Goal: Transaction & Acquisition: Purchase product/service

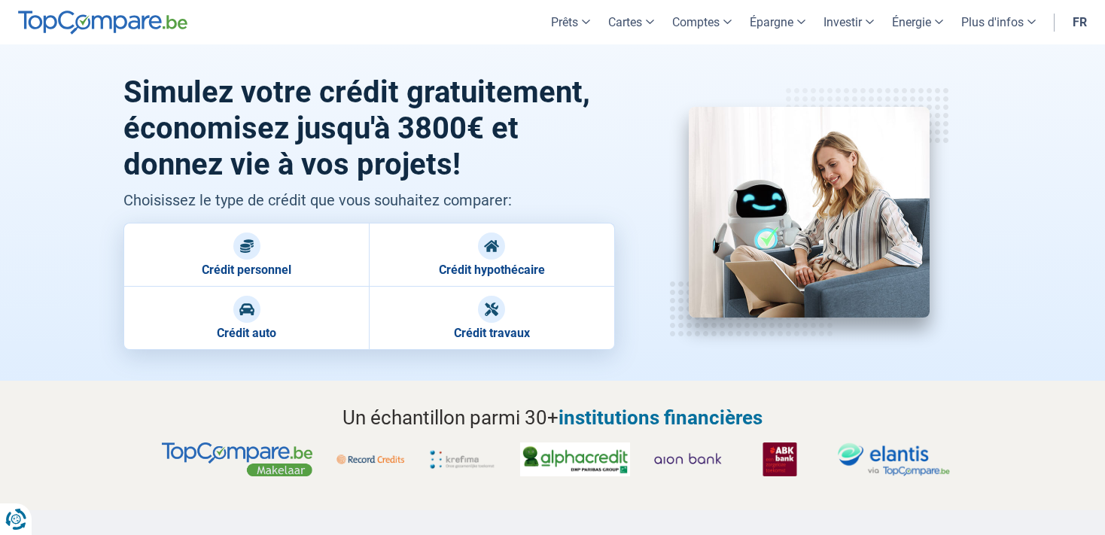
click at [254, 251] on img at bounding box center [246, 246] width 15 height 15
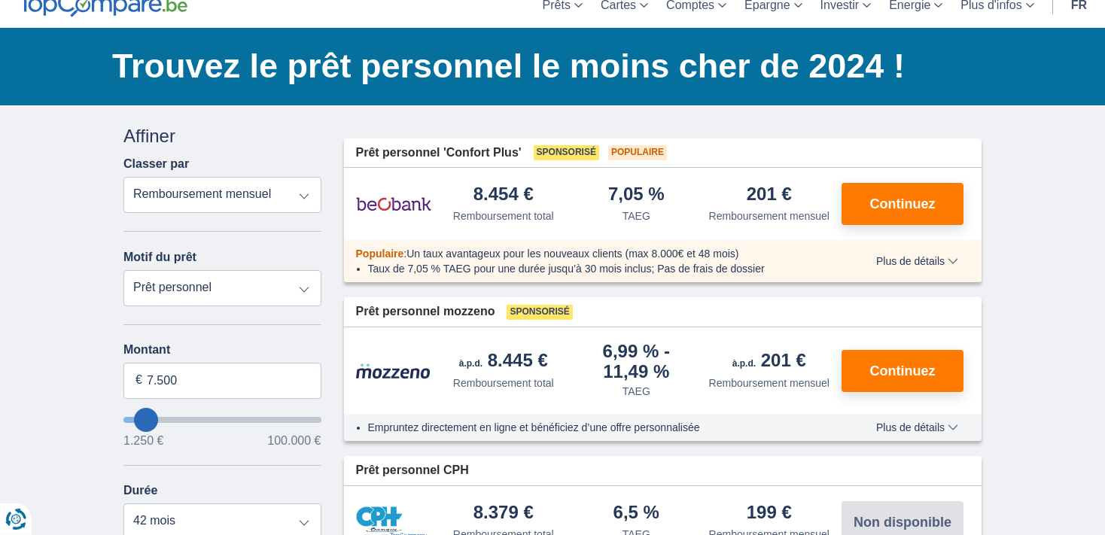
scroll to position [87, 0]
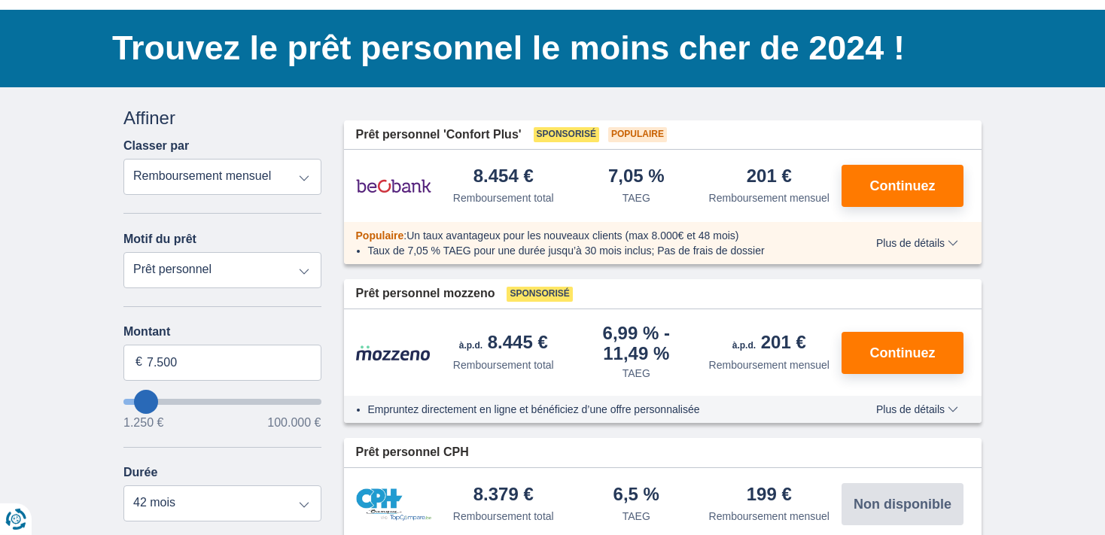
click at [123, 159] on select "Remboursement total TAEG Remboursement mensuel" at bounding box center [222, 177] width 198 height 36
click at [318, 133] on div "Annuler Filtres Affiner Classer par Remboursement total TAEG Remboursement mens…" at bounding box center [222, 451] width 198 height 693
click at [499, 176] on div "8.454 €" at bounding box center [504, 177] width 60 height 20
click at [390, 192] on img at bounding box center [393, 186] width 75 height 38
click at [921, 240] on span "Plus de détails" at bounding box center [917, 243] width 82 height 11
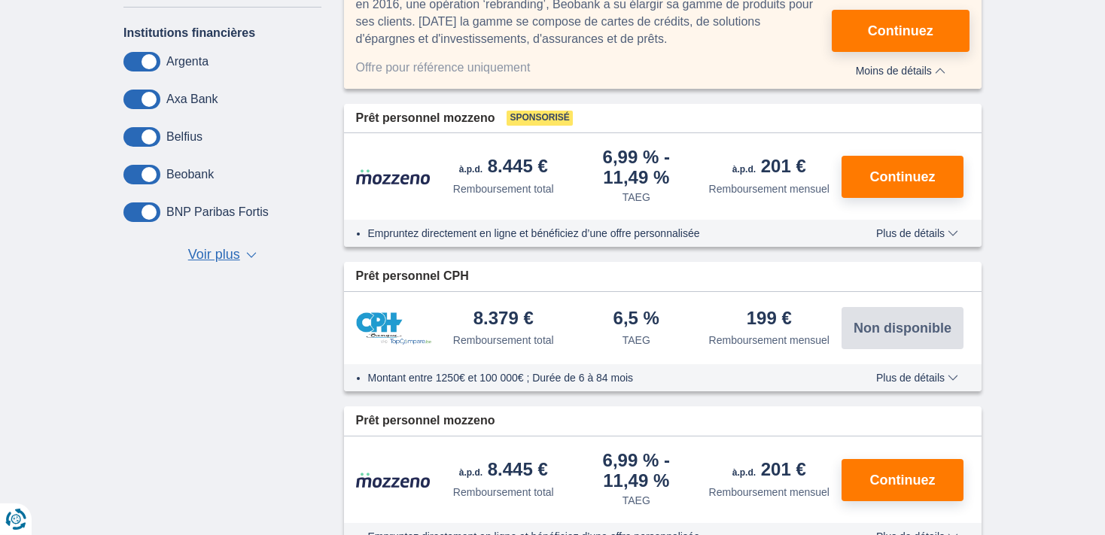
scroll to position [639, 0]
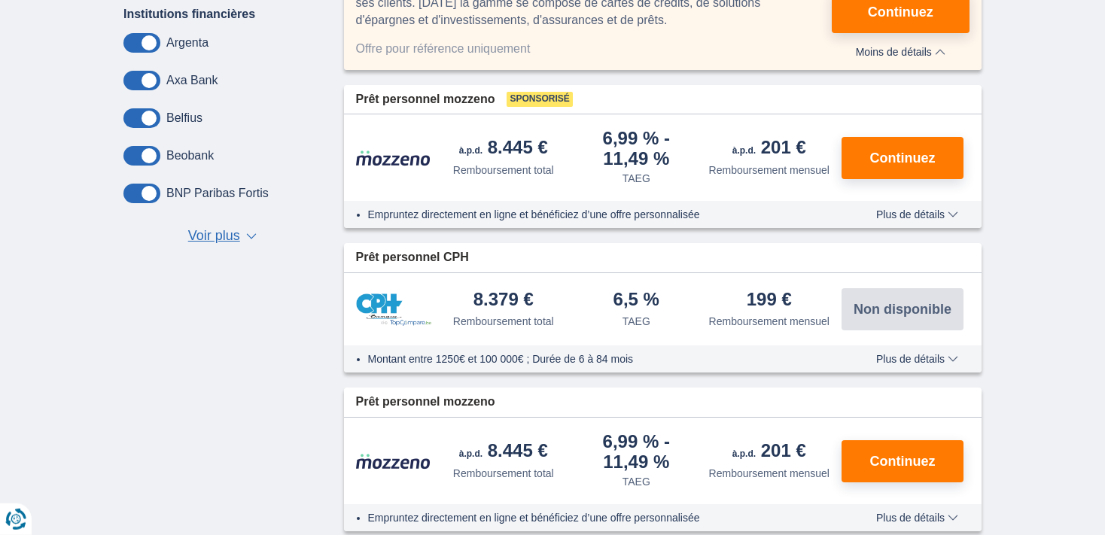
click at [956, 212] on span "Plus de détails" at bounding box center [917, 214] width 82 height 11
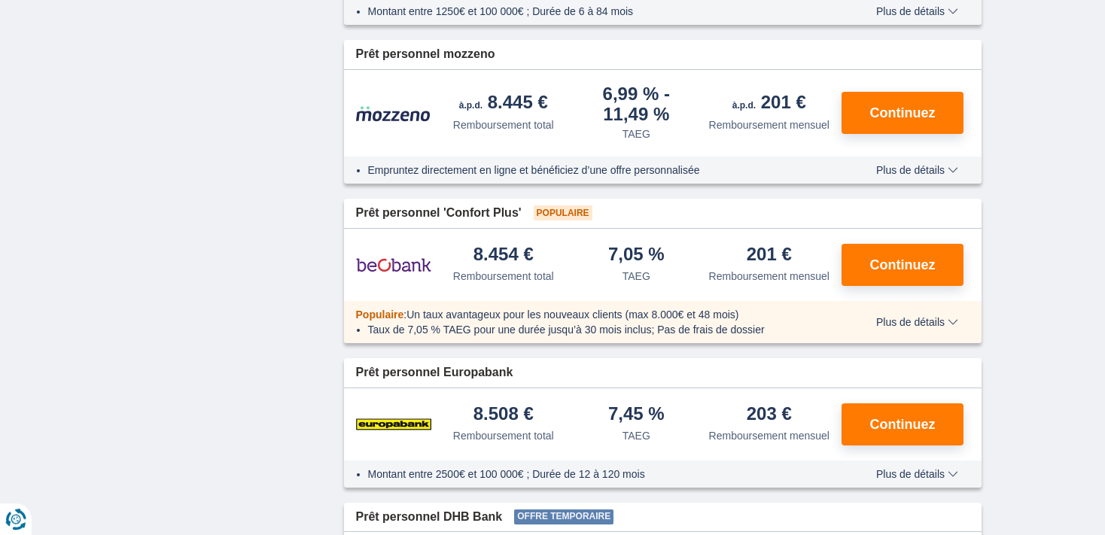
scroll to position [1247, 0]
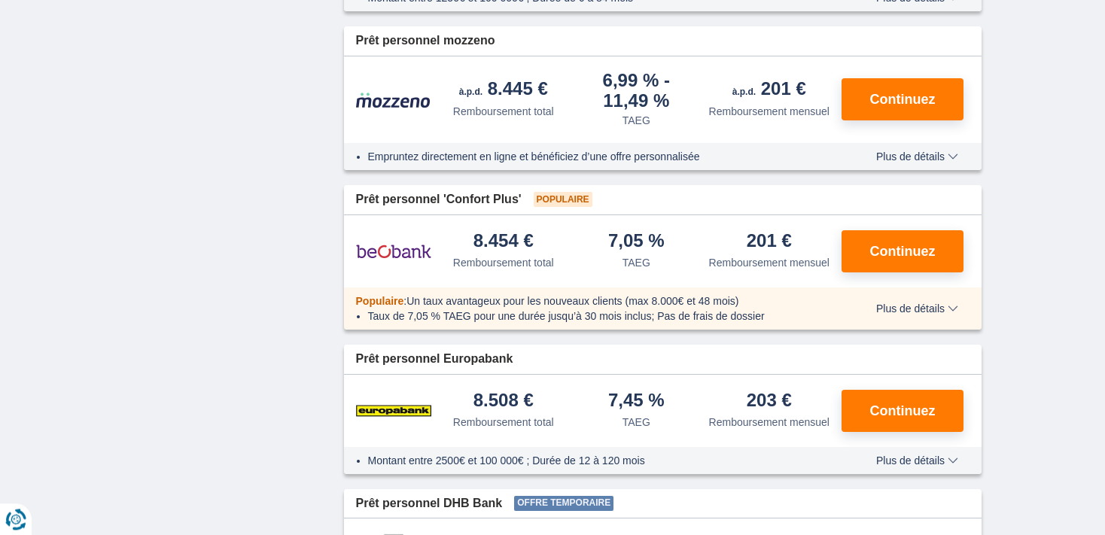
click at [952, 160] on span "Plus de détails" at bounding box center [917, 156] width 82 height 11
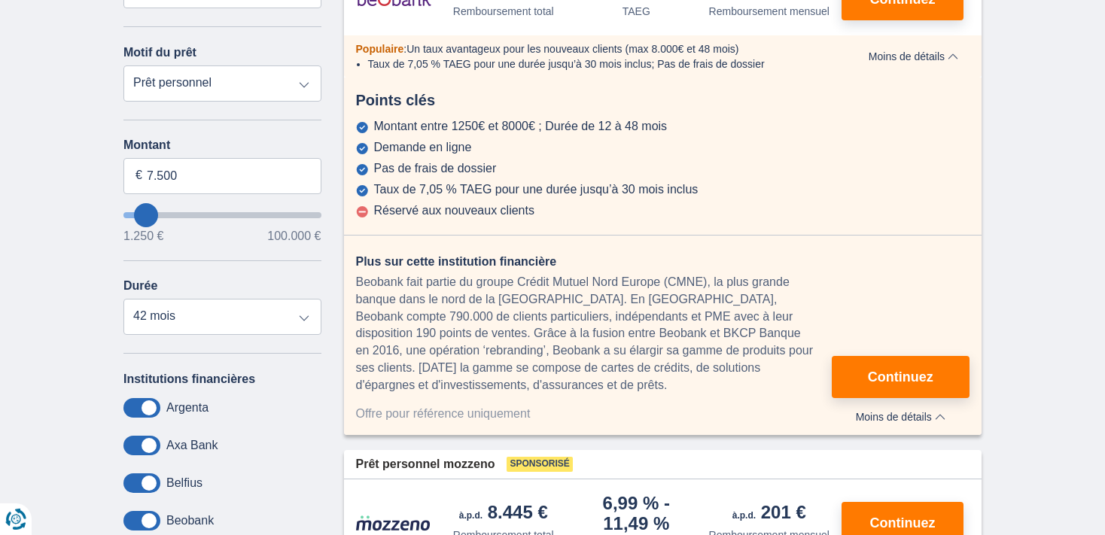
scroll to position [0, 0]
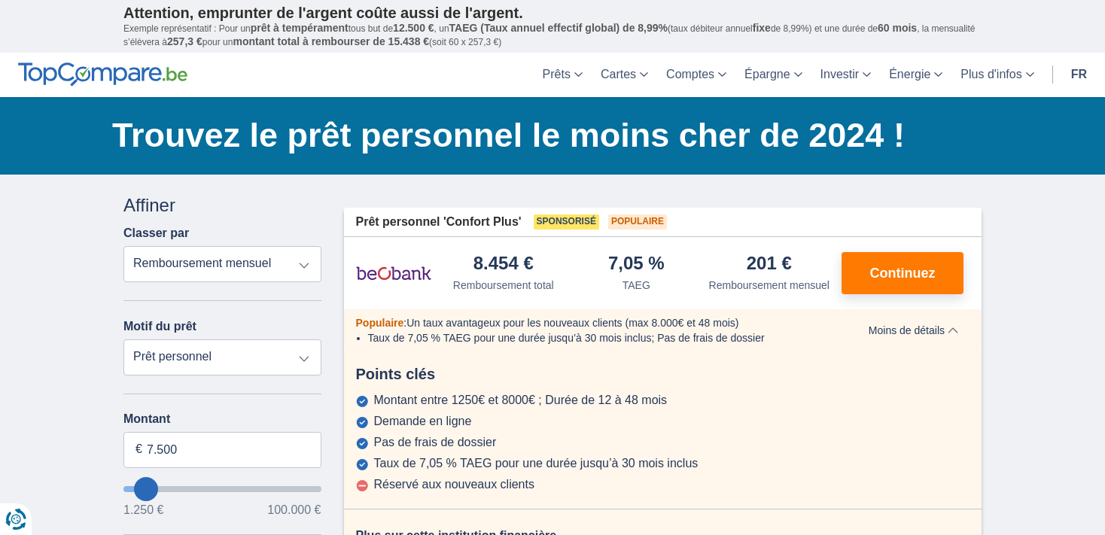
click at [450, 67] on header "Prêts Prêt personnel Prêt hypothécaire Prêt voiture Prêt travaux Cartes Cartes …" at bounding box center [552, 75] width 1105 height 44
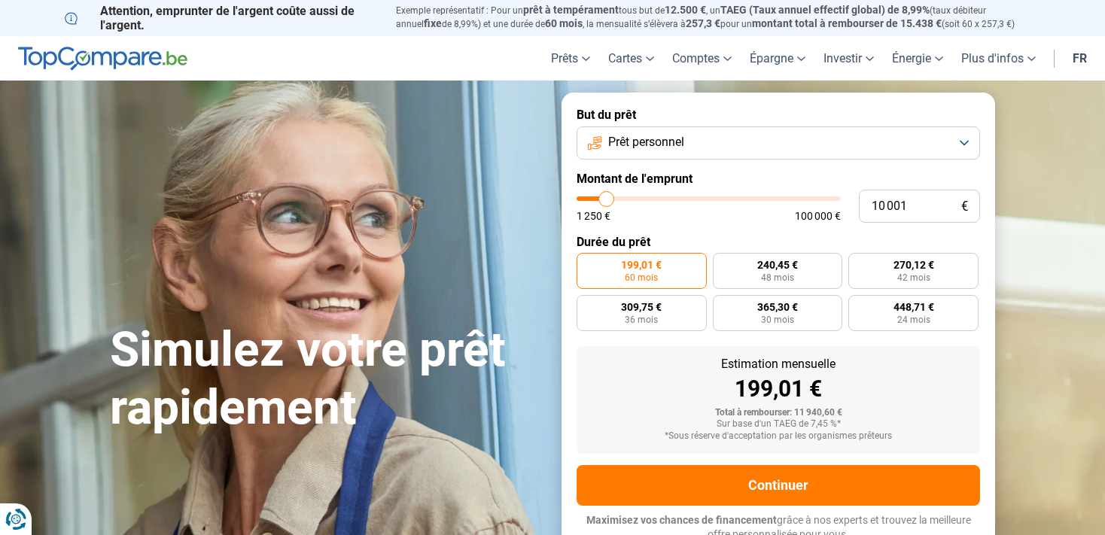
type input "9 500"
type input "9500"
type input "10 250"
type input "10250"
type input "12 000"
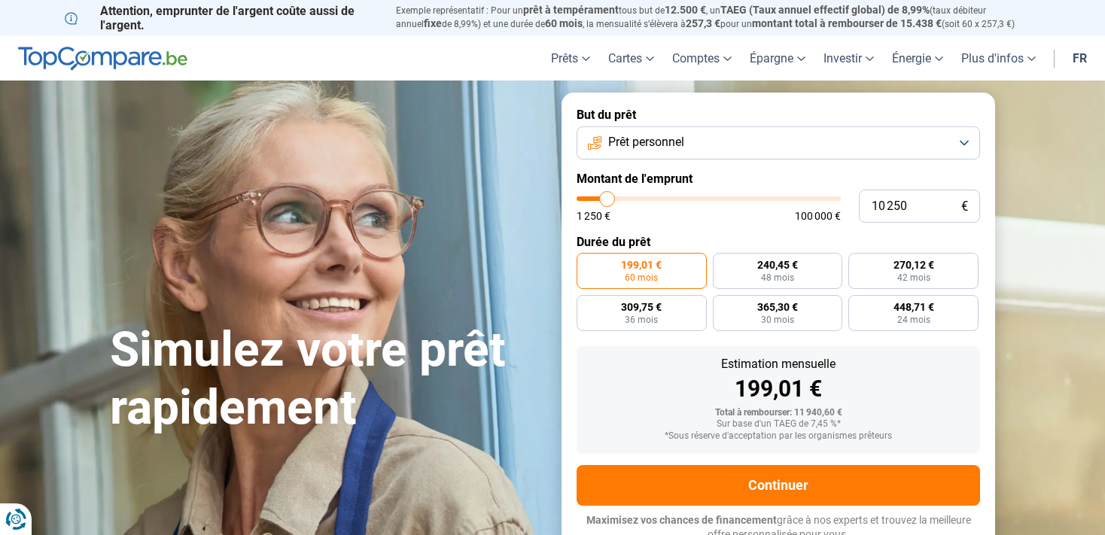
type input "12000"
type input "13 250"
type input "13250"
type input "14 750"
type input "14750"
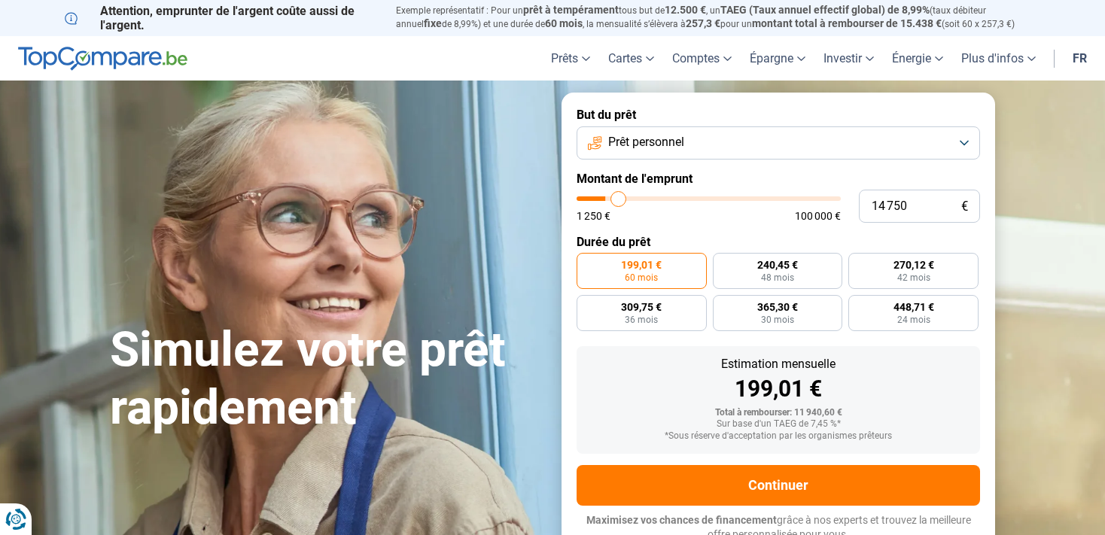
type input "15 750"
type input "15750"
type input "17 500"
type input "17500"
type input "19 750"
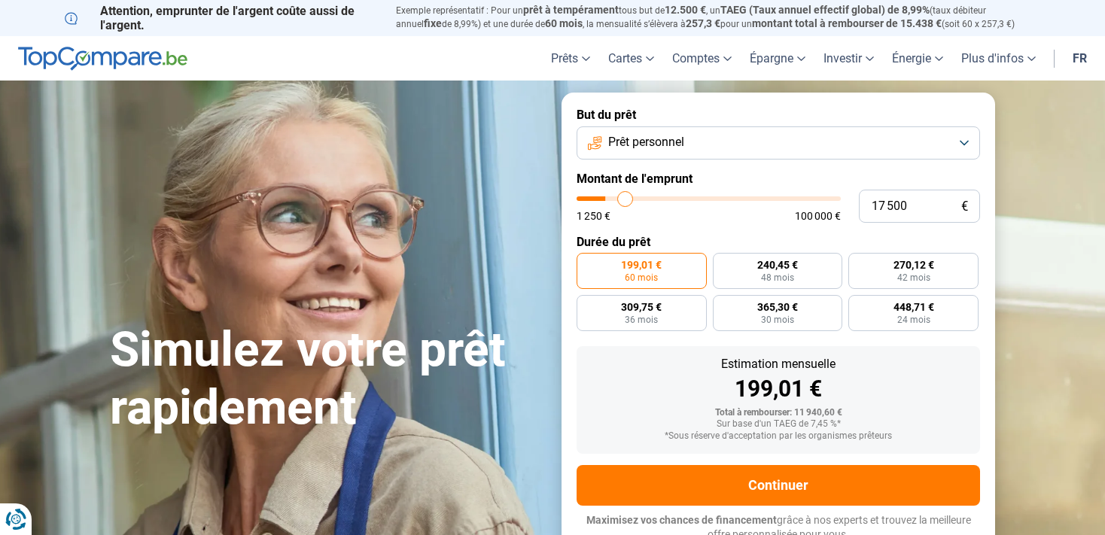
type input "19750"
type input "21 000"
type input "21000"
type input "21 750"
type input "21750"
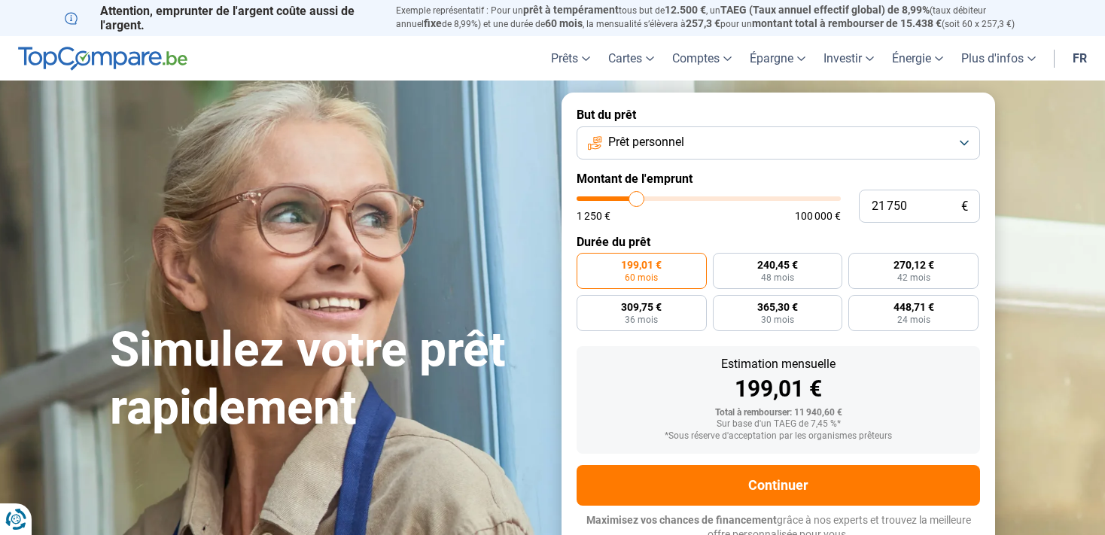
type input "22 750"
type input "22750"
type input "23 750"
type input "23750"
type input "25 000"
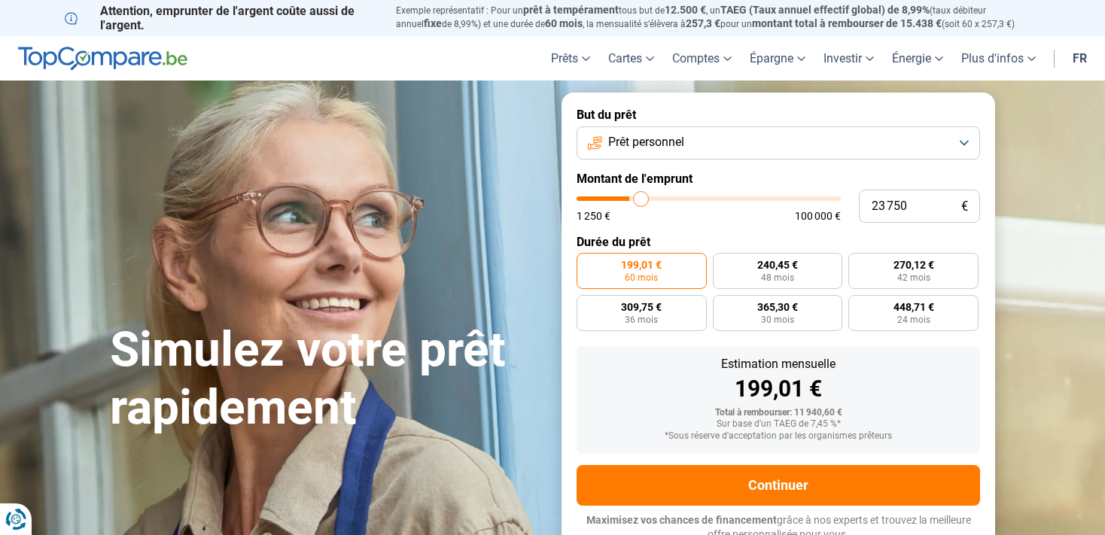
type input "25000"
type input "29 500"
type input "29500"
type input "38 500"
type input "38500"
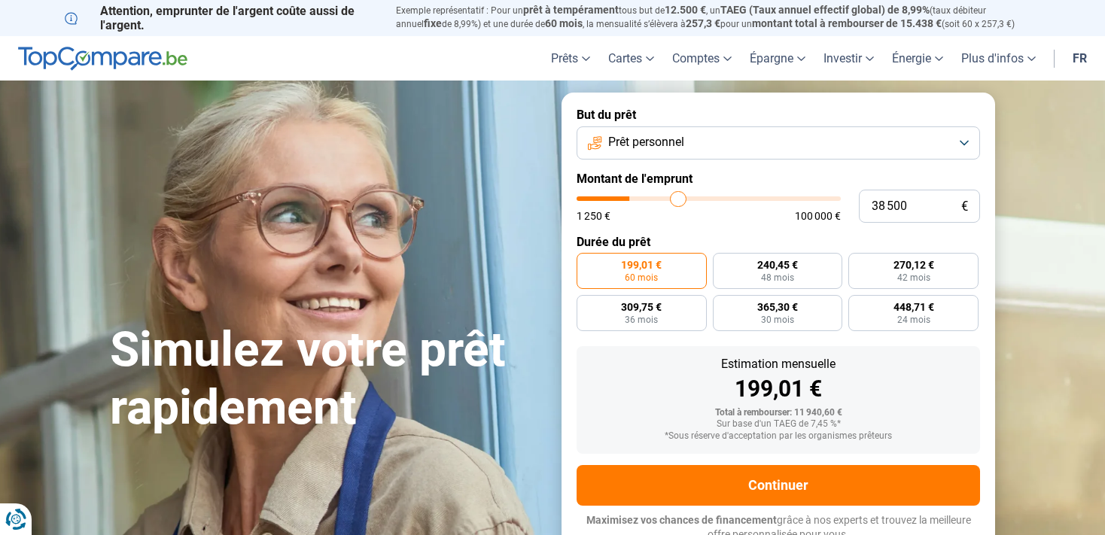
type input "48 000"
type input "48000"
type input "56 000"
type input "56000"
type input "61 000"
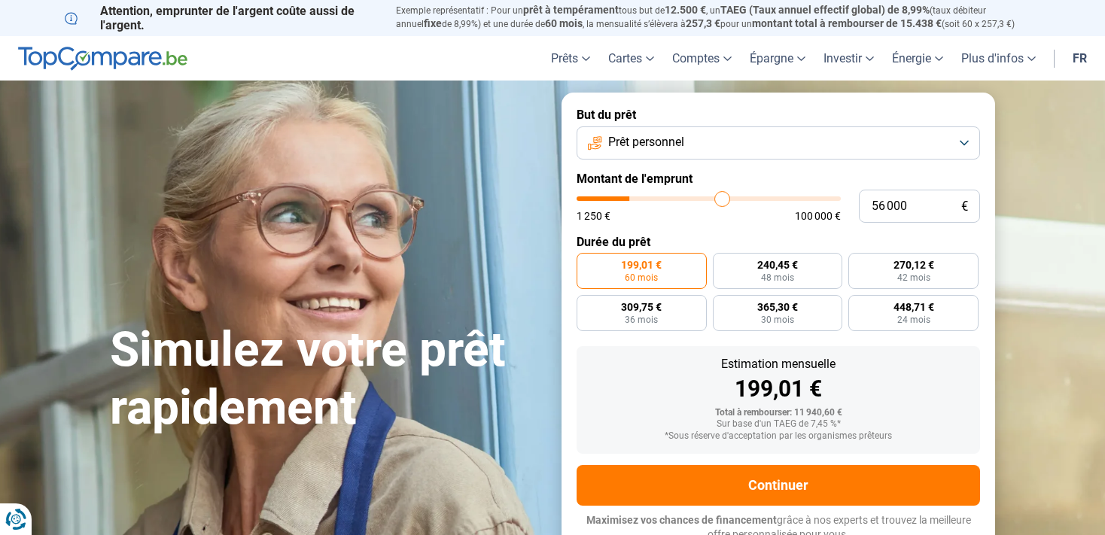
type input "61000"
type input "64 500"
type input "64500"
type input "67 750"
type input "67750"
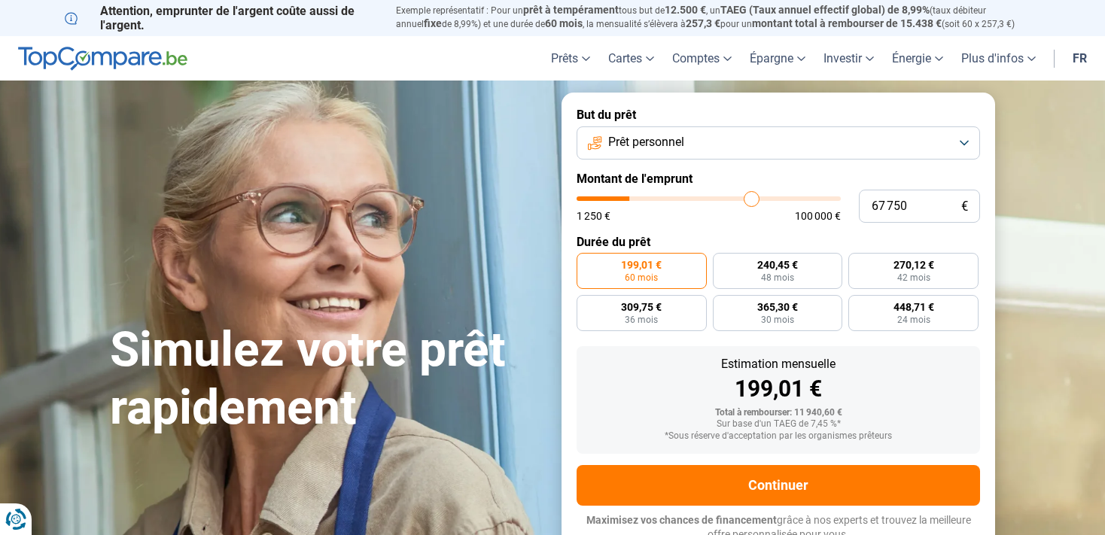
type input "68 250"
type input "68250"
type input "69 250"
type input "69250"
type input "70 250"
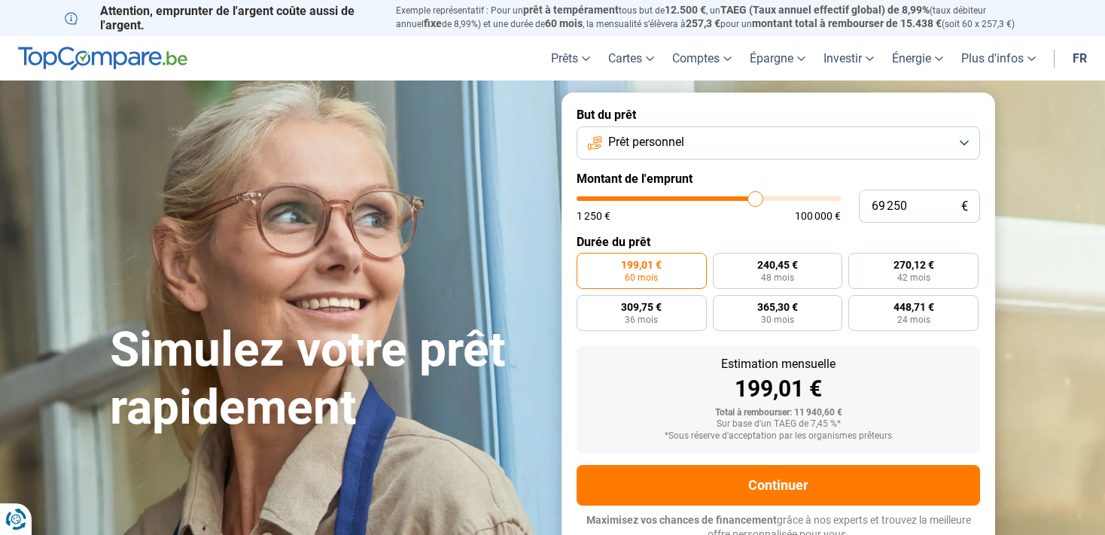
type input "70250"
type input "70 500"
type input "70500"
type input "71 250"
type input "71250"
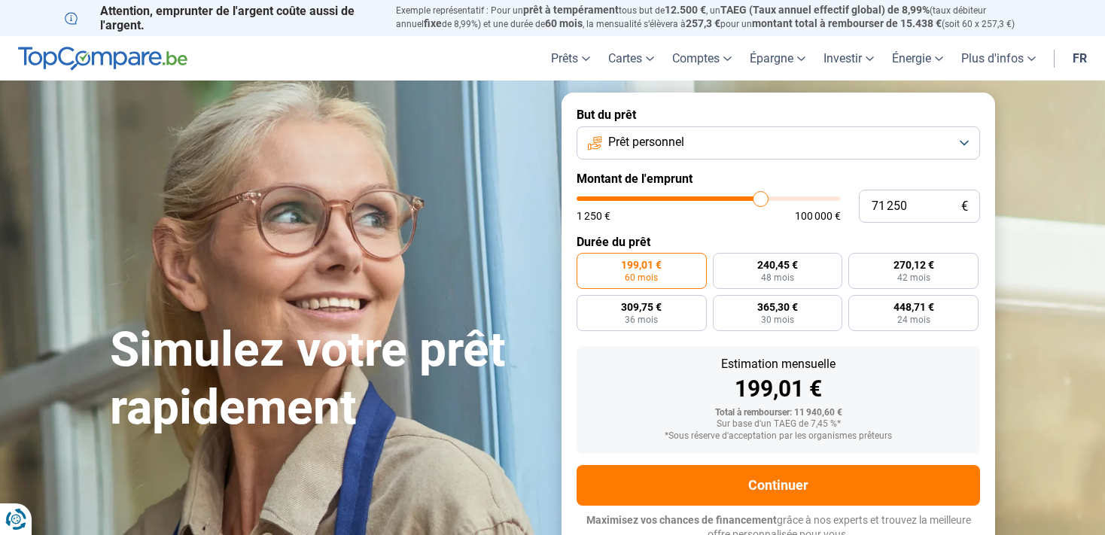
type input "72 000"
type input "72000"
type input "74 000"
type input "74000"
type input "76 250"
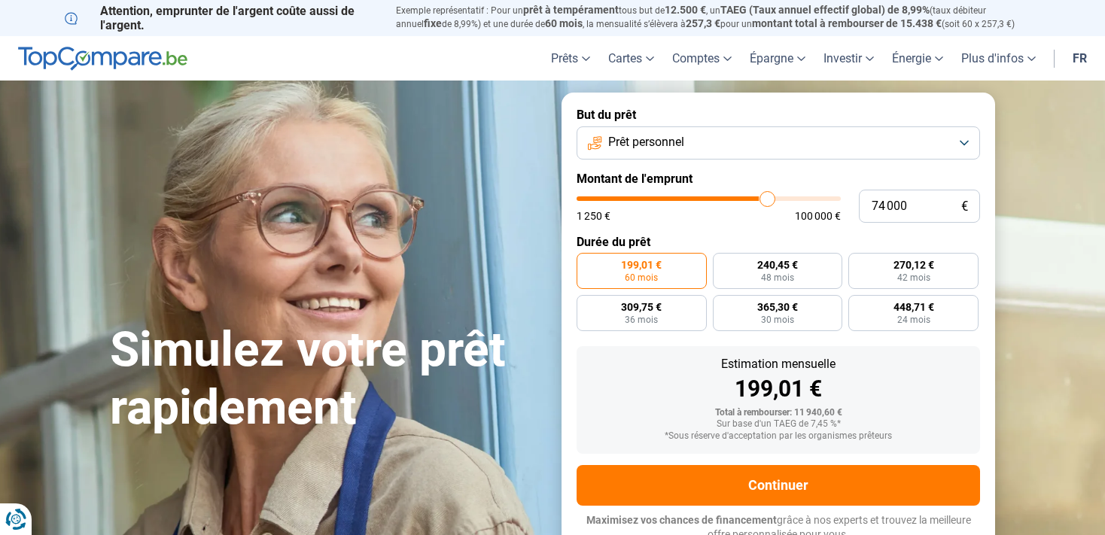
type input "76250"
type input "81 750"
type input "81750"
type input "85 750"
type input "85750"
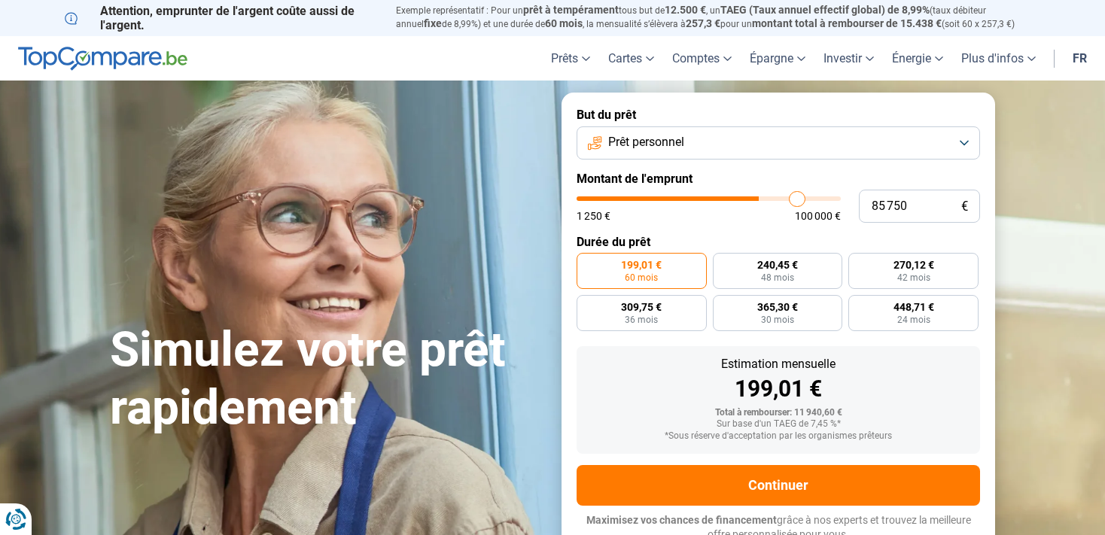
type input "88 250"
type input "88250"
type input "89 750"
type input "89750"
type input "90 500"
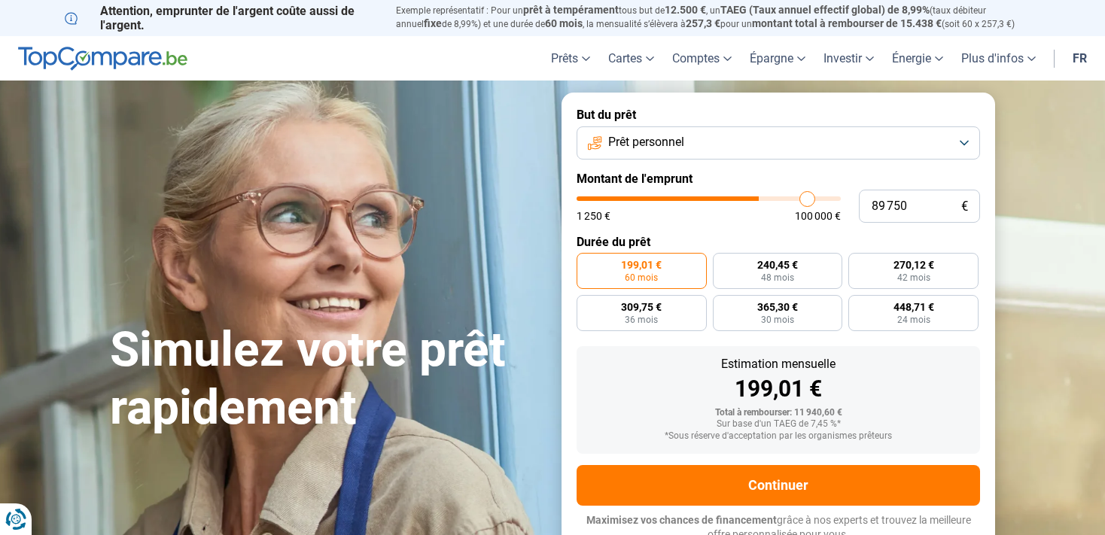
type input "90500"
type input "91 250"
type input "91250"
type input "92 000"
type input "92000"
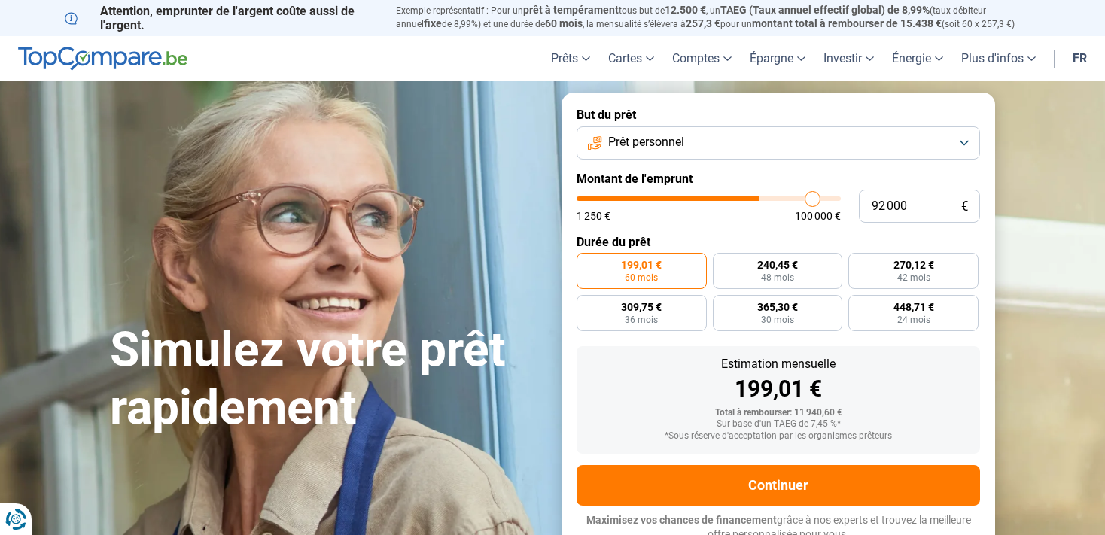
type input "92 750"
type input "92750"
type input "93 250"
type input "93250"
type input "94 250"
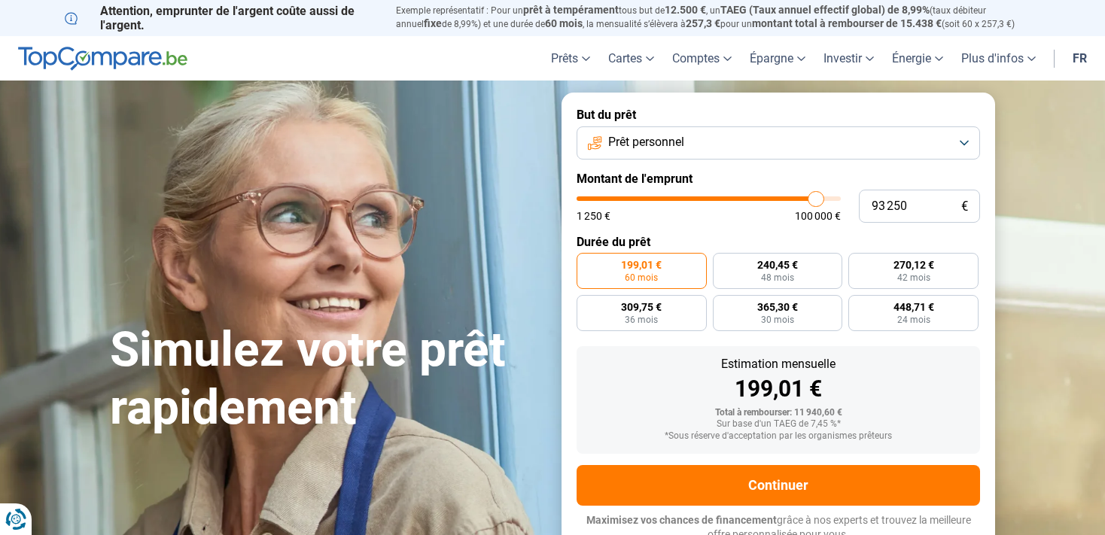
type input "94250"
type input "95 750"
type input "95750"
type input "96 250"
type input "96250"
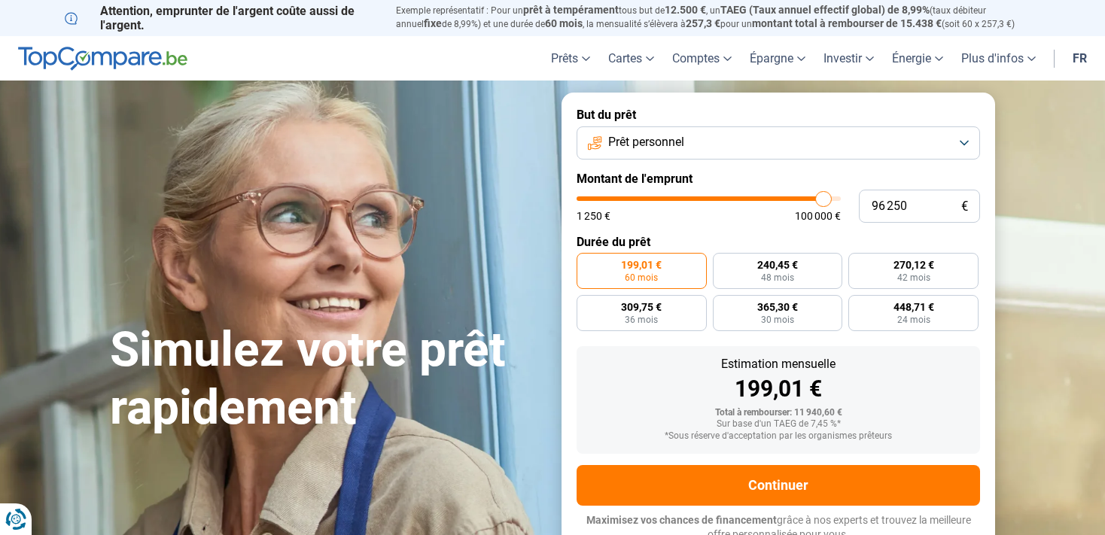
type input "98 500"
type input "98500"
type input "100 000"
drag, startPoint x: 606, startPoint y: 204, endPoint x: 845, endPoint y: 228, distance: 239.9
type input "100000"
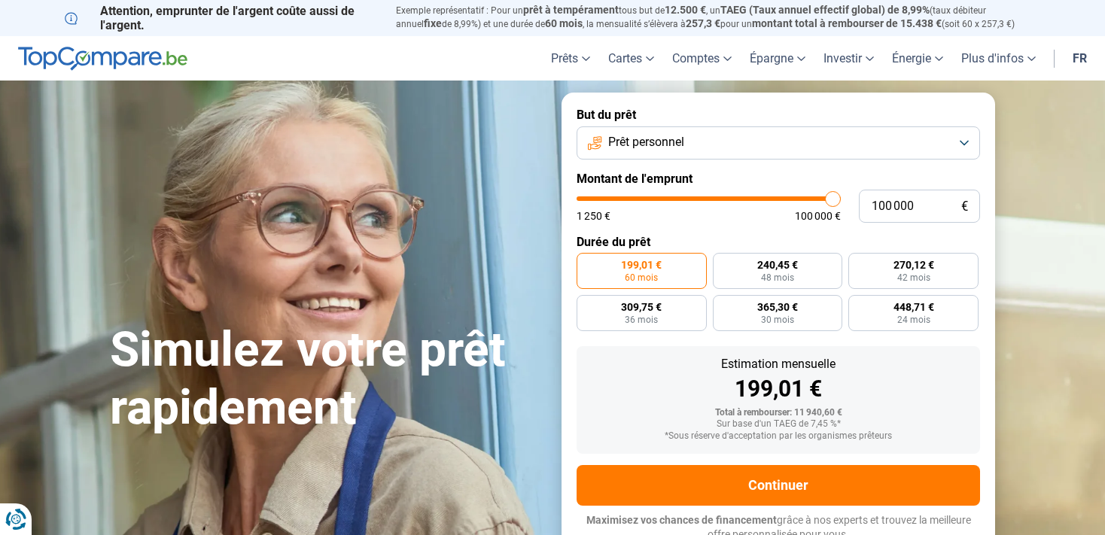
click at [841, 201] on input "range" at bounding box center [709, 198] width 264 height 5
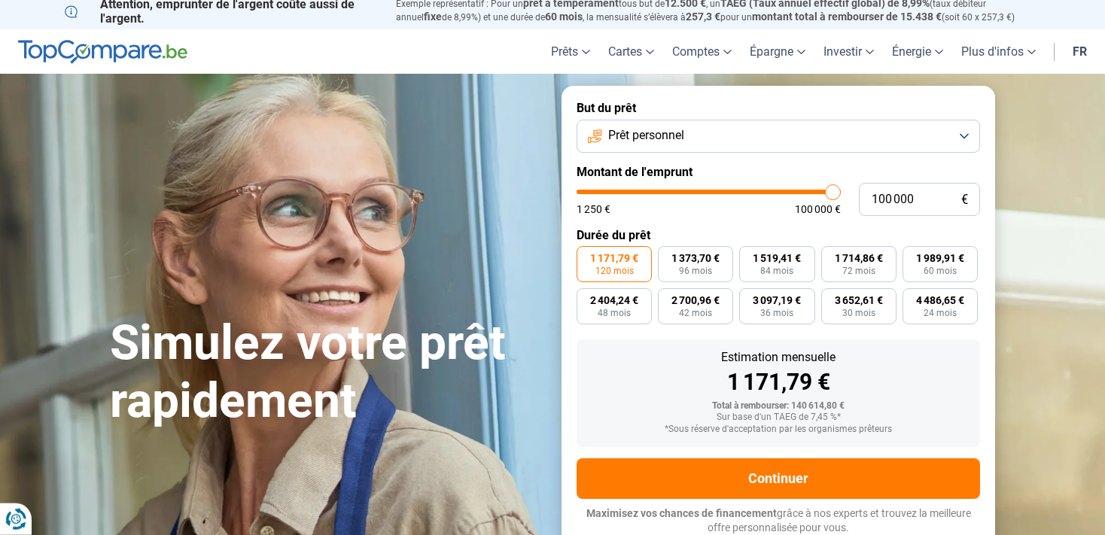
scroll to position [8, 0]
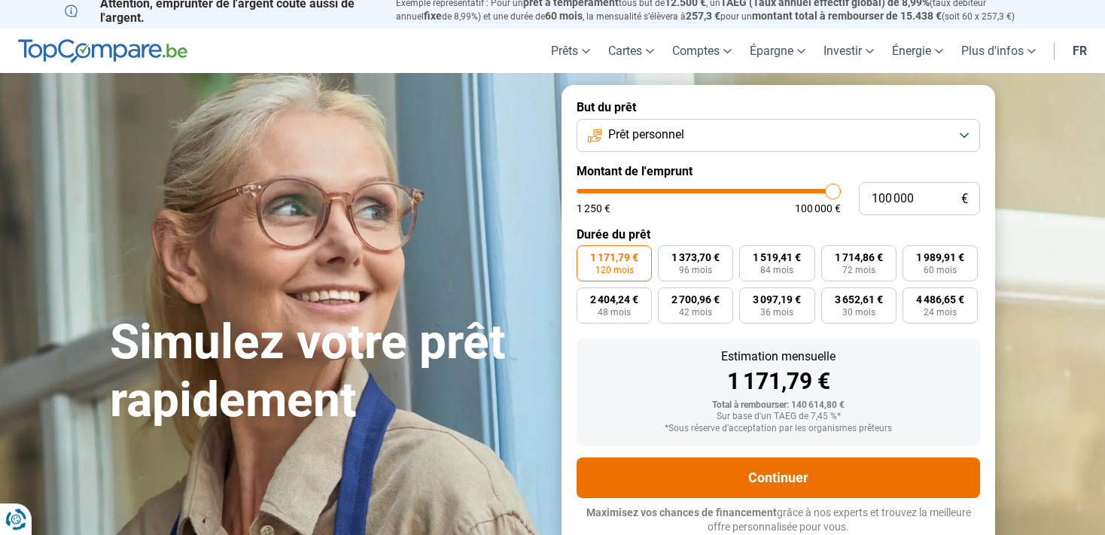
click at [862, 466] on button "Continuer" at bounding box center [779, 478] width 404 height 41
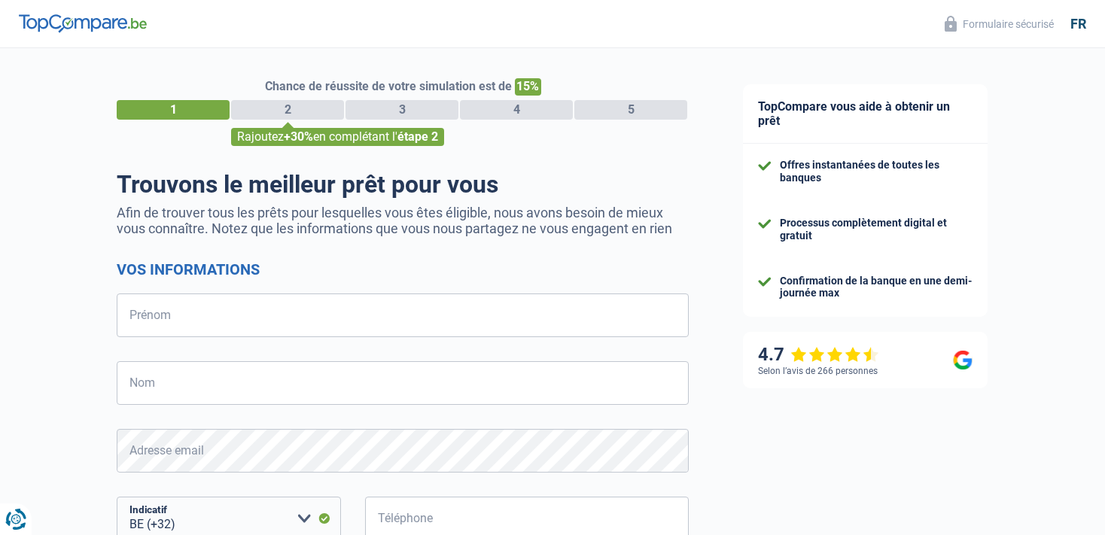
select select "32"
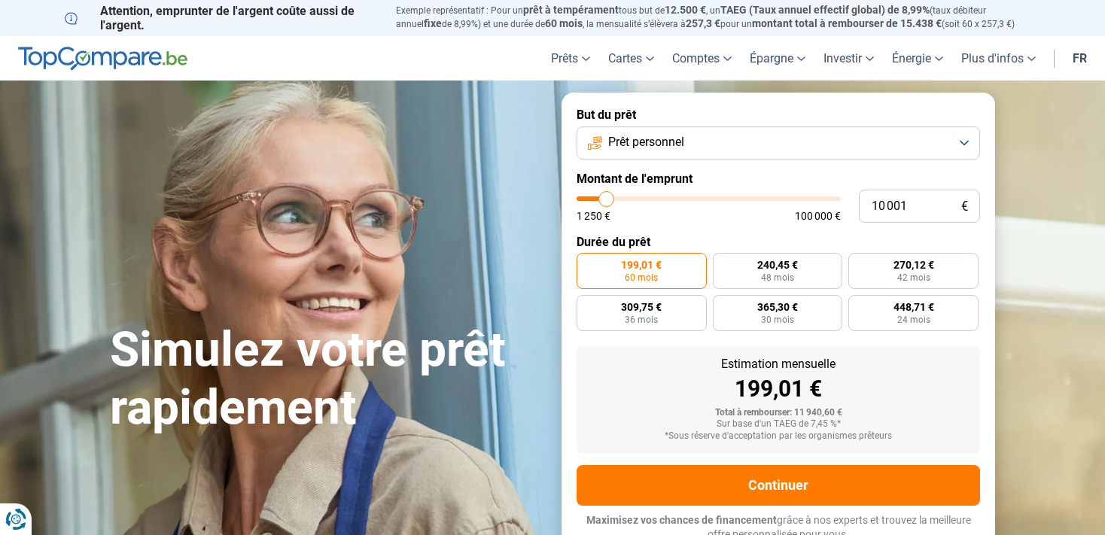
scroll to position [8, 0]
